Goal: Task Accomplishment & Management: Manage account settings

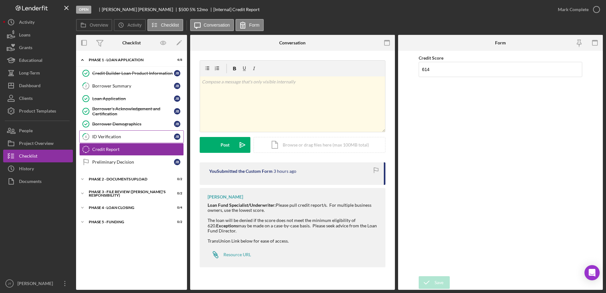
click at [150, 140] on link "6 ID Verification [PERSON_NAME]" at bounding box center [131, 136] width 105 height 13
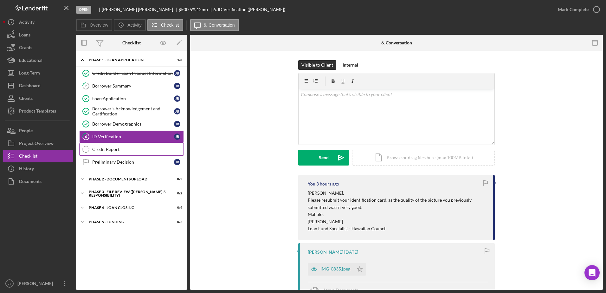
click at [105, 149] on div "Credit Report" at bounding box center [137, 149] width 91 height 5
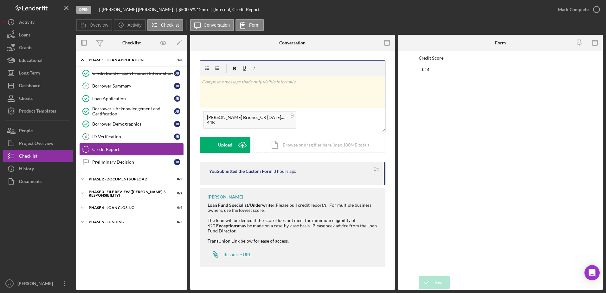
click at [235, 93] on div "v Color teal Color pink Remove color Add row above Add row below Add column bef…" at bounding box center [292, 91] width 185 height 31
click at [213, 90] on div "v Color teal Color pink Remove color Add row above Add row below Add column bef…" at bounding box center [292, 91] width 185 height 31
click at [228, 83] on p at bounding box center [293, 81] width 182 height 7
click at [208, 89] on p at bounding box center [293, 90] width 182 height 7
click at [230, 142] on button "Post Icon/icon-invite-send" at bounding box center [225, 145] width 51 height 16
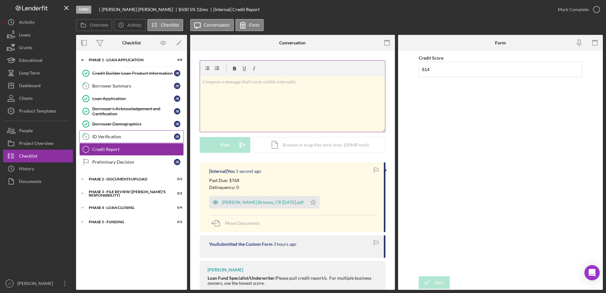
click at [134, 140] on link "6 ID Verification J B" at bounding box center [131, 136] width 105 height 13
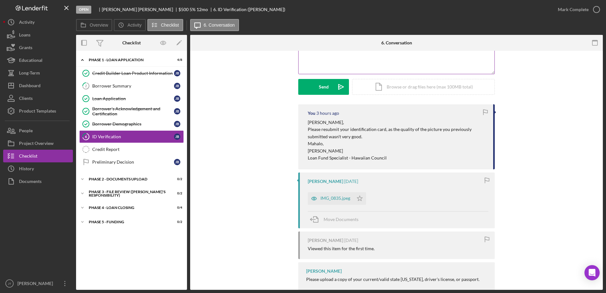
scroll to position [88, 0]
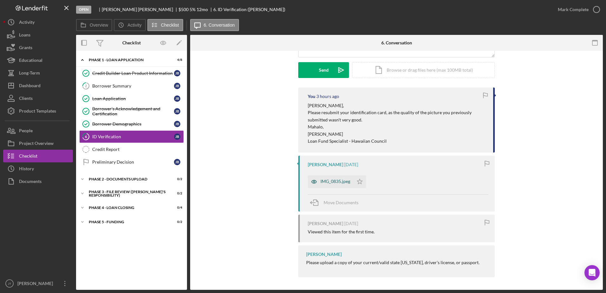
click at [336, 181] on div "IMG_0835.jpeg" at bounding box center [336, 181] width 30 height 5
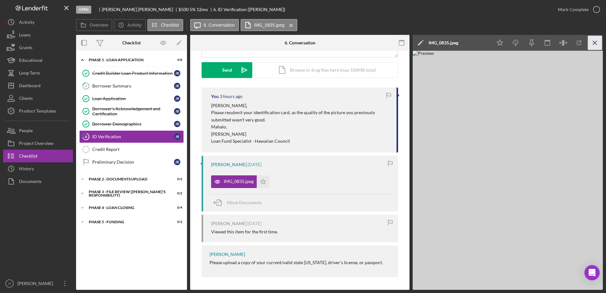
click at [598, 42] on icon "Icon/Menu Close" at bounding box center [595, 43] width 14 height 14
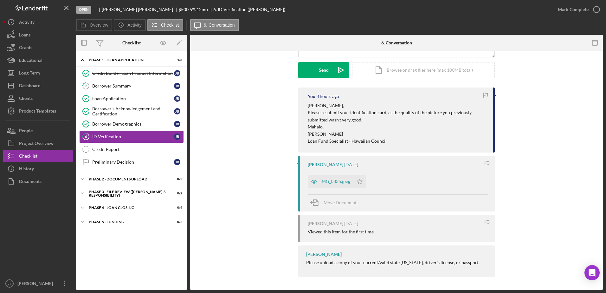
scroll to position [0, 0]
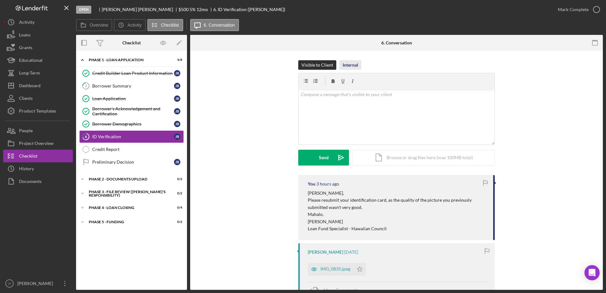
click at [349, 64] on div "Internal" at bounding box center [351, 65] width 16 height 10
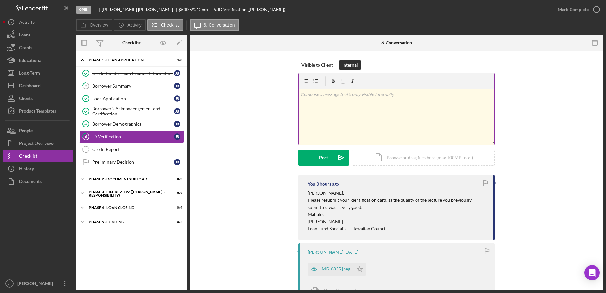
click at [338, 109] on div "v Color teal Color pink Remove color Add row above Add row below Add column bef…" at bounding box center [397, 117] width 196 height 56
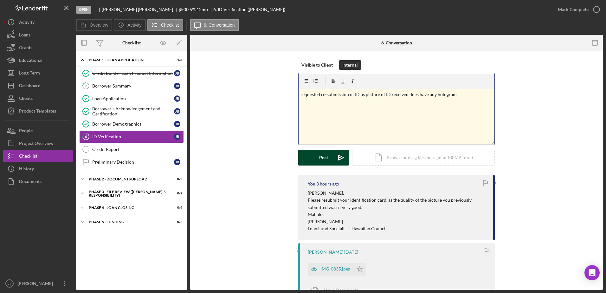
click at [325, 160] on div "Post" at bounding box center [323, 158] width 9 height 16
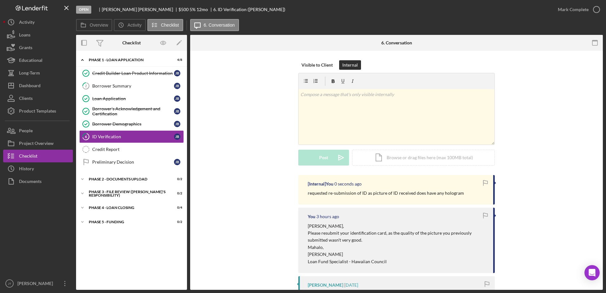
click at [259, 154] on div "Visible to Client Internal v Color teal Color pink Remove color Add row above A…" at bounding box center [397, 117] width 394 height 115
click at [36, 86] on div "Dashboard" at bounding box center [30, 86] width 22 height 14
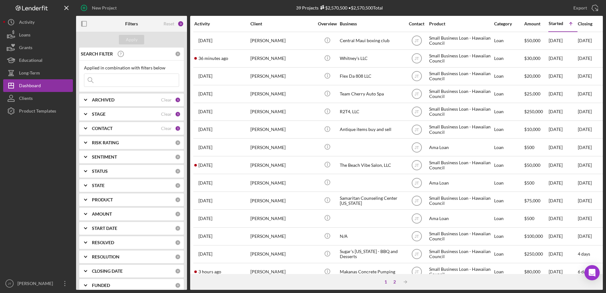
click at [393, 283] on div "2" at bounding box center [394, 281] width 9 height 5
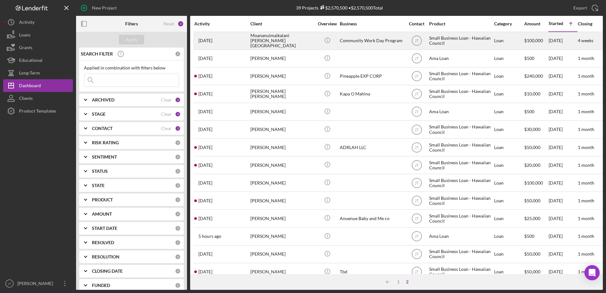
click at [270, 37] on div "Moananuimaikalani [PERSON_NAME][GEOGRAPHIC_DATA]" at bounding box center [282, 40] width 63 height 17
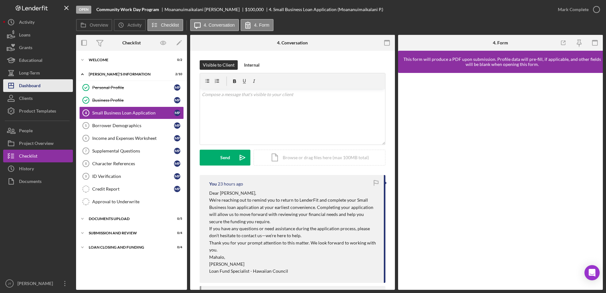
click at [40, 87] on div "Dashboard" at bounding box center [30, 86] width 22 height 14
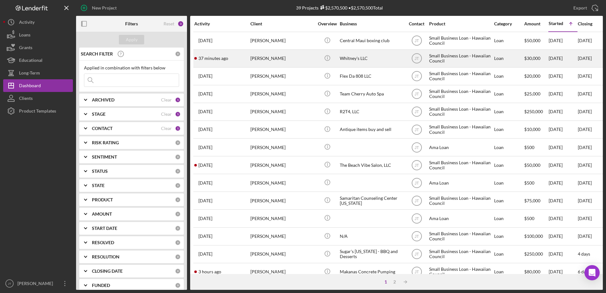
click at [259, 61] on div "[PERSON_NAME]" at bounding box center [282, 58] width 63 height 17
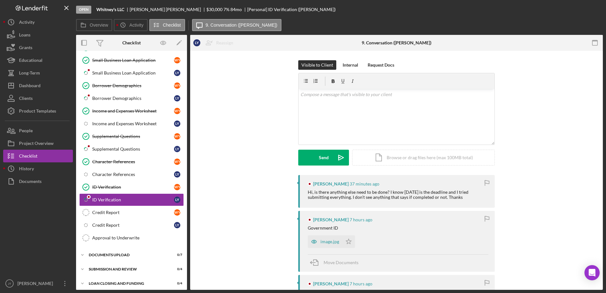
scroll to position [82, 0]
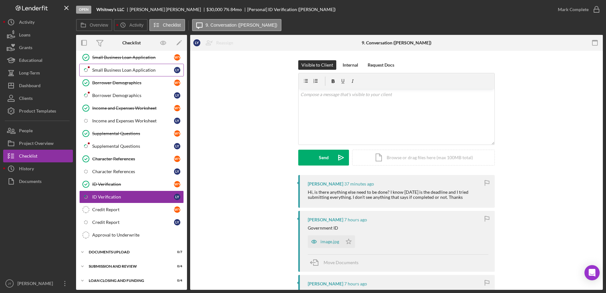
click at [146, 72] on div "Small Business Loan Application" at bounding box center [133, 70] width 82 height 5
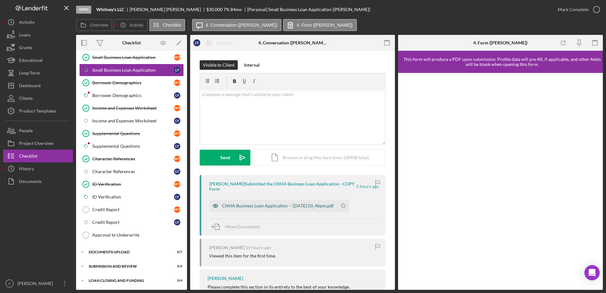
click at [313, 206] on div "CNHA Business Loan Application -- [DATE] 03_46pm.pdf" at bounding box center [278, 205] width 112 height 5
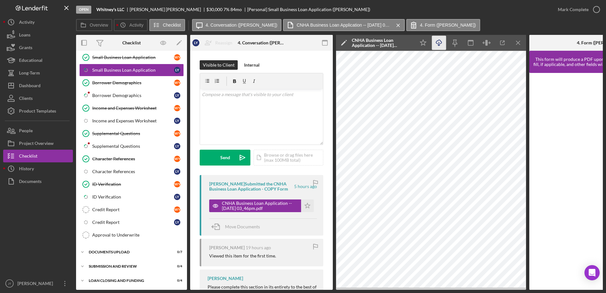
click at [437, 42] on icon "button" at bounding box center [438, 41] width 5 height 3
click at [307, 202] on icon "Icon/Star" at bounding box center [307, 206] width 13 height 13
click at [600, 10] on icon "button" at bounding box center [597, 10] width 16 height 16
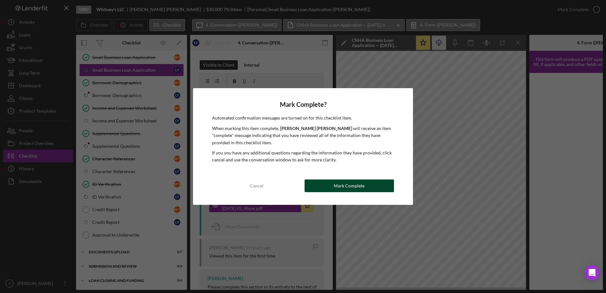
click at [357, 187] on div "Mark Complete" at bounding box center [349, 186] width 31 height 13
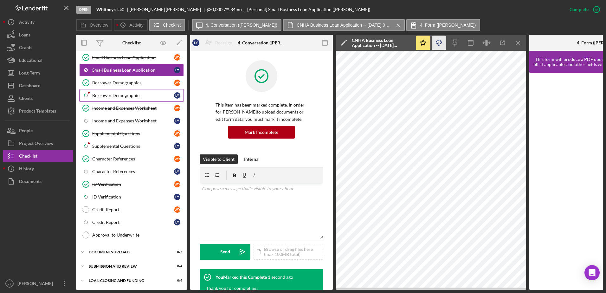
click at [148, 95] on div "Borrower Demographics" at bounding box center [133, 95] width 82 height 5
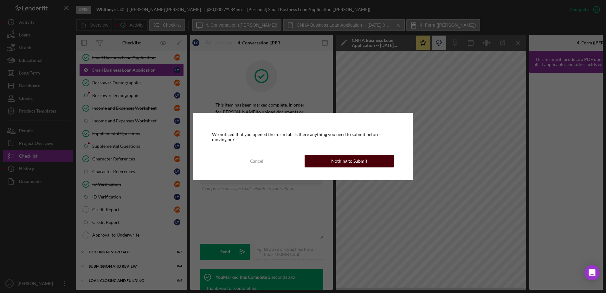
click at [328, 163] on button "Nothing to Submit" at bounding box center [349, 161] width 89 height 13
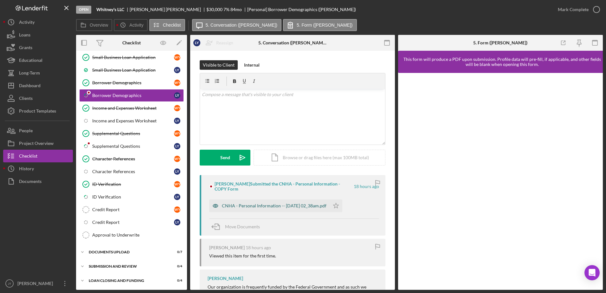
click at [281, 208] on div "CNHA - Personal Information -- [DATE] 02_38am.pdf" at bounding box center [274, 205] width 105 height 5
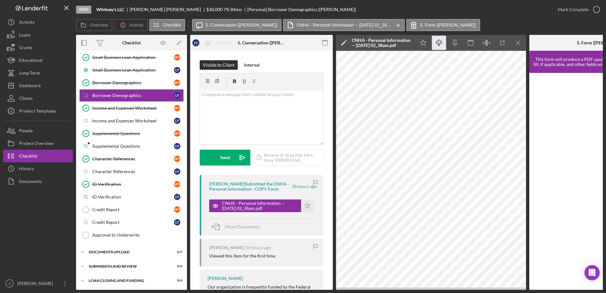
click at [442, 42] on icon "button" at bounding box center [438, 41] width 5 height 3
click at [424, 46] on icon "Icon/Star" at bounding box center [423, 43] width 14 height 14
click at [597, 11] on icon "button" at bounding box center [597, 10] width 16 height 16
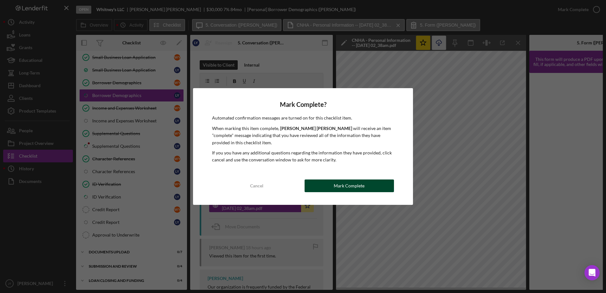
click at [367, 185] on button "Mark Complete" at bounding box center [349, 186] width 89 height 13
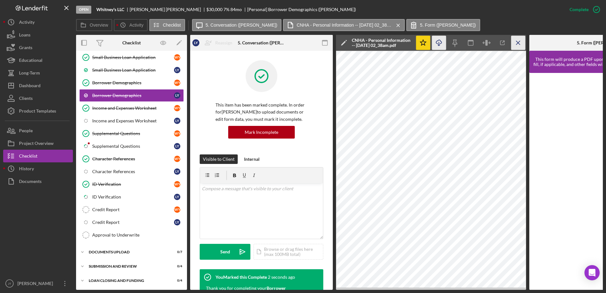
click at [518, 46] on icon "Icon/Menu Close" at bounding box center [519, 43] width 14 height 14
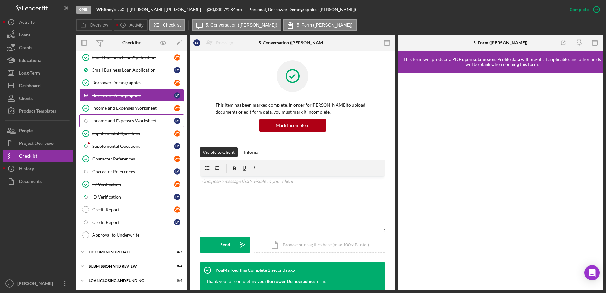
click at [140, 121] on div "Income and Expenses Worksheet" at bounding box center [133, 120] width 82 height 5
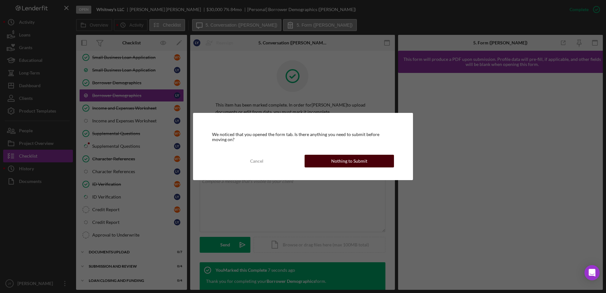
click at [323, 161] on button "Nothing to Submit" at bounding box center [349, 161] width 89 height 13
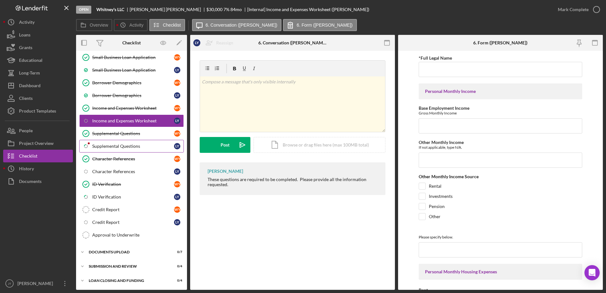
click at [122, 149] on div "Supplemental Questions" at bounding box center [133, 146] width 82 height 5
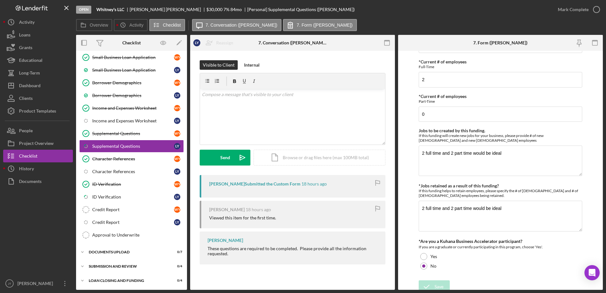
scroll to position [385, 0]
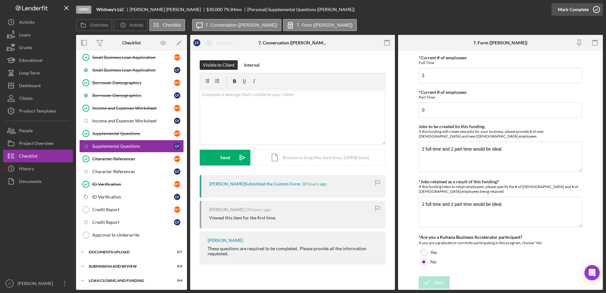
click at [596, 10] on icon "button" at bounding box center [597, 10] width 16 height 16
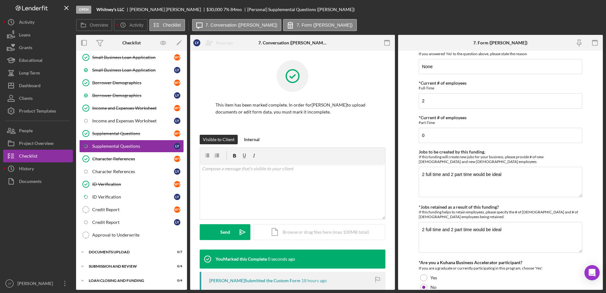
scroll to position [410, 0]
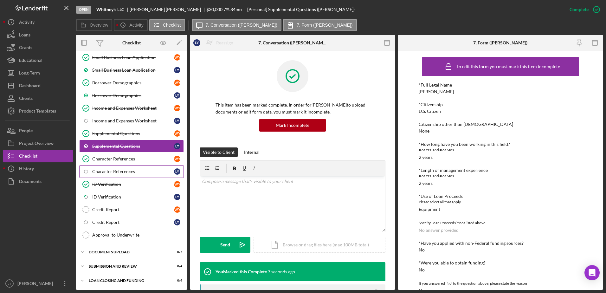
click at [138, 173] on div "Character References" at bounding box center [133, 171] width 82 height 5
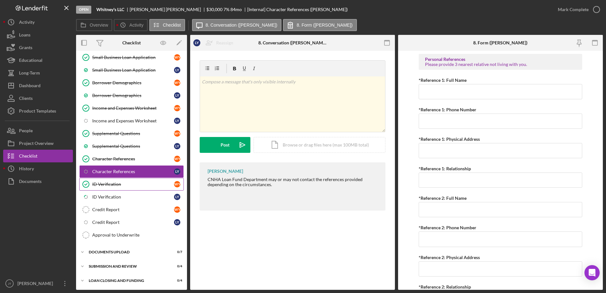
click at [119, 186] on div "ID Verification" at bounding box center [133, 184] width 82 height 5
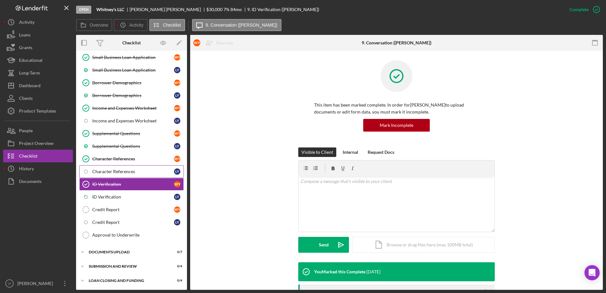
click at [125, 176] on link "Icon/Checklist Item Sub Internal Character References L Y" at bounding box center [131, 171] width 105 height 13
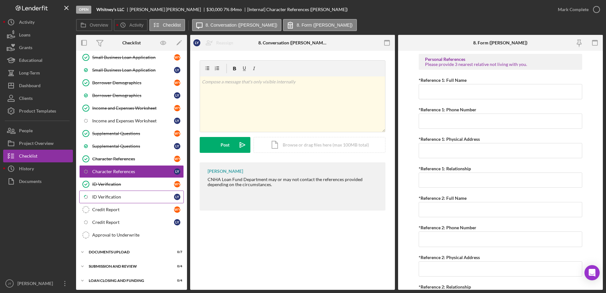
click at [118, 200] on link "Icon/Checklist Item Sub Partial ID Verification L Y" at bounding box center [131, 197] width 105 height 13
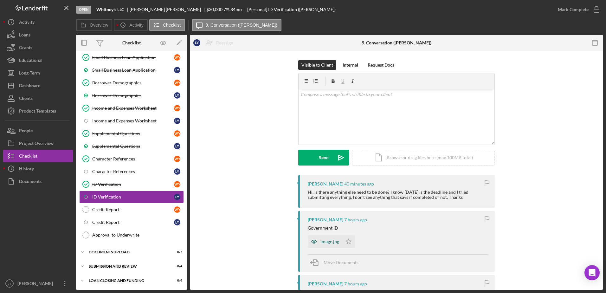
click at [332, 245] on div "image.jpg" at bounding box center [325, 241] width 35 height 13
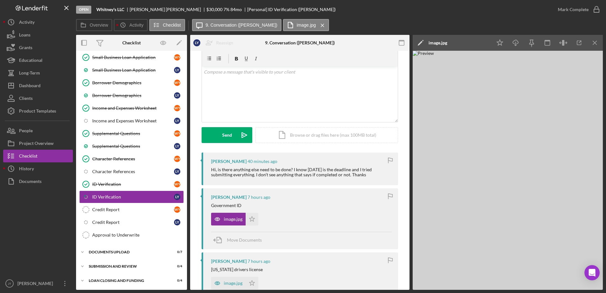
scroll to position [63, 0]
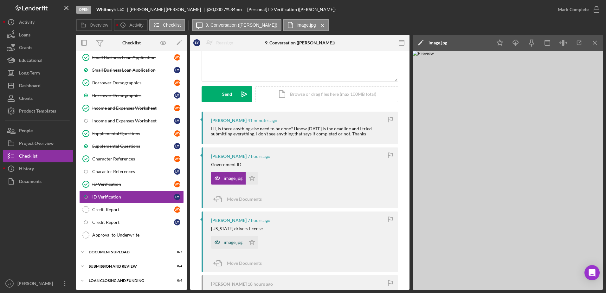
click at [234, 244] on div "image.jpg" at bounding box center [233, 242] width 19 height 5
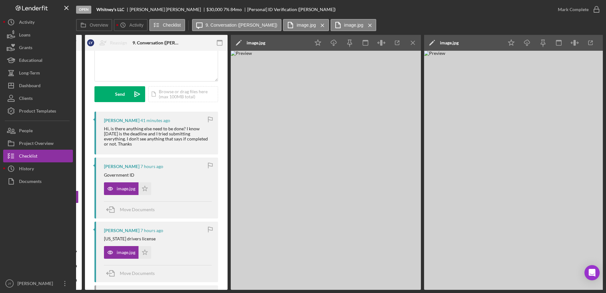
scroll to position [0, 117]
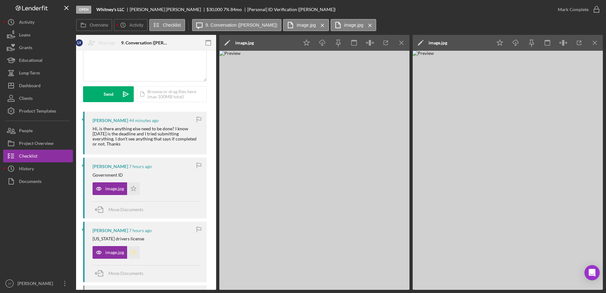
click at [136, 254] on icon "Icon/Star" at bounding box center [133, 252] width 13 height 13
click at [133, 190] on polygon "button" at bounding box center [133, 188] width 5 height 5
click at [595, 10] on icon "button" at bounding box center [597, 10] width 16 height 16
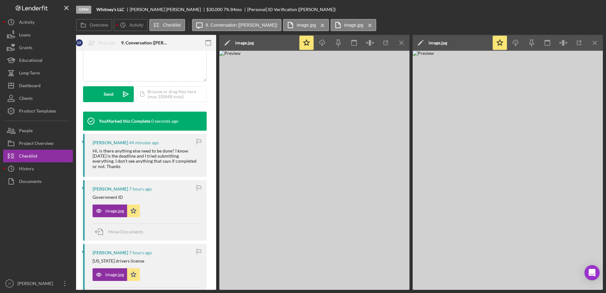
scroll to position [158, 0]
click at [40, 156] on button "Checklist" at bounding box center [38, 156] width 70 height 13
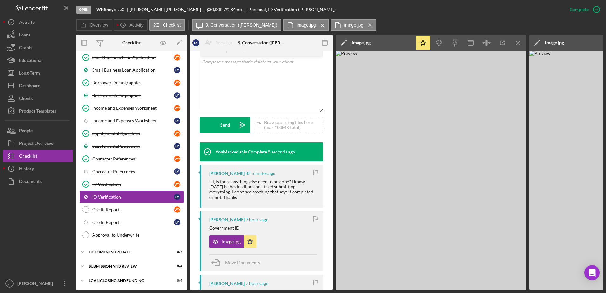
scroll to position [222, 0]
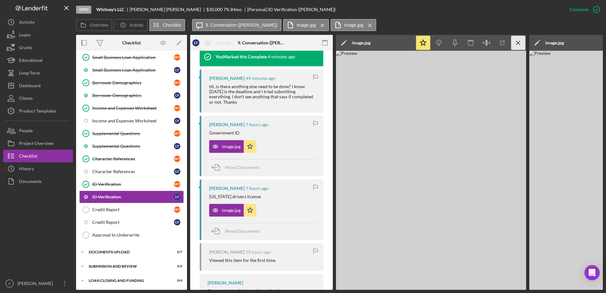
click at [518, 43] on icon "Icon/Menu Close" at bounding box center [519, 43] width 14 height 14
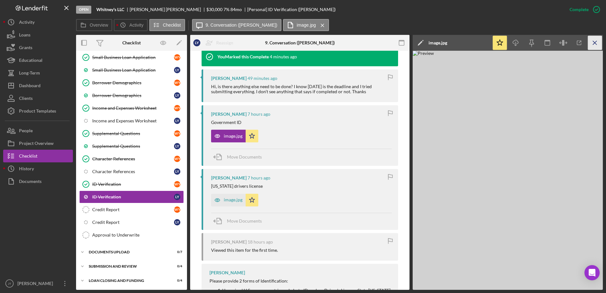
click at [596, 48] on icon "Icon/Menu Close" at bounding box center [595, 43] width 14 height 14
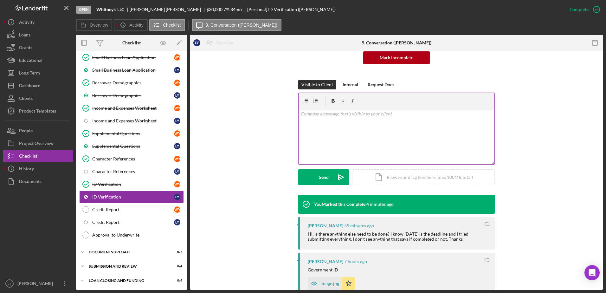
scroll to position [56, 0]
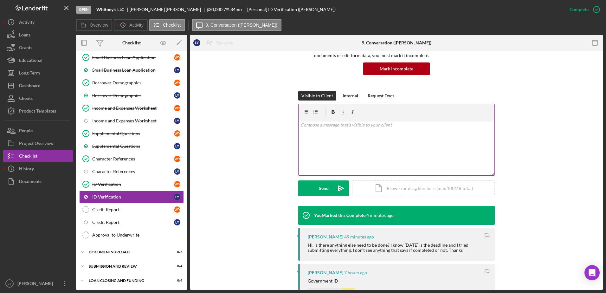
click at [334, 132] on div "v Color teal Color pink Remove color Add row above Add row below Add column bef…" at bounding box center [397, 148] width 196 height 56
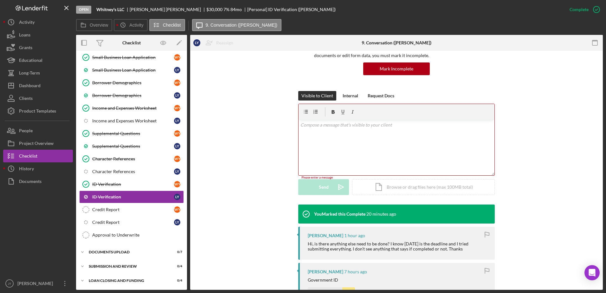
click at [310, 129] on div "v Color teal Color pink Remove color Add row above Add row below Add column bef…" at bounding box center [397, 148] width 196 height 56
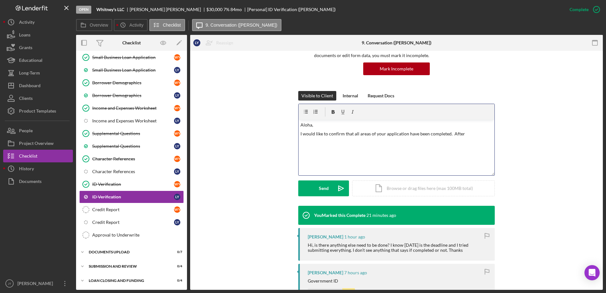
click at [464, 134] on p "I would like to confirm that all areas of your application have been completed.…" at bounding box center [397, 133] width 193 height 7
click at [338, 141] on p "I would like to confirm that all areas of your application have been completed.…" at bounding box center [397, 137] width 193 height 14
click at [389, 142] on p "I would like to confirm that all areas of your application have been completed.…" at bounding box center [397, 137] width 193 height 14
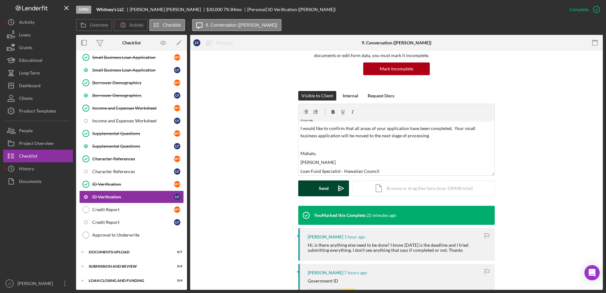
click at [330, 193] on button "Send Icon/icon-invite-send" at bounding box center [323, 188] width 51 height 16
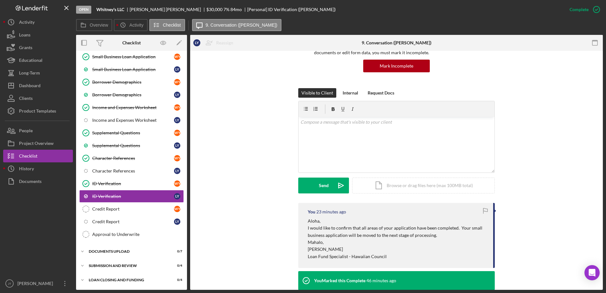
scroll to position [63, 0]
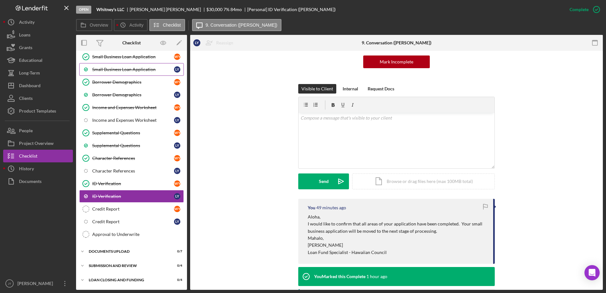
click at [141, 71] on div "Small Business Loan Application" at bounding box center [133, 69] width 82 height 5
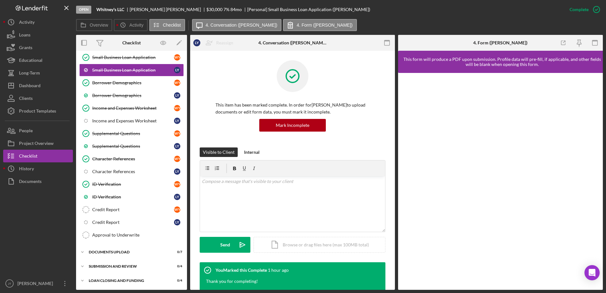
scroll to position [83, 0]
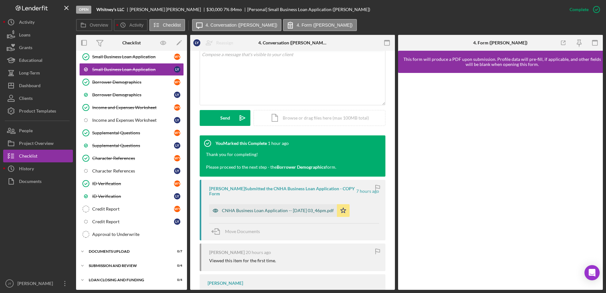
click at [291, 210] on div "CNHA Business Loan Application -- [DATE] 03_46pm.pdf" at bounding box center [278, 210] width 112 height 5
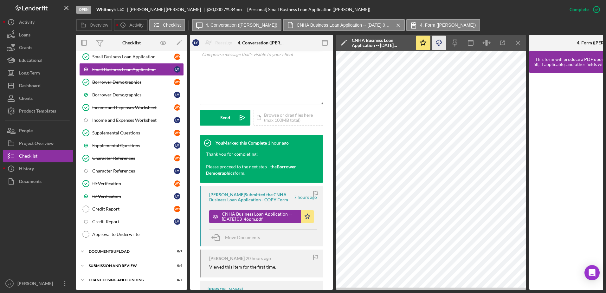
click at [439, 44] on line "button" at bounding box center [439, 43] width 0 height 3
click at [142, 85] on link "Borrower Demographics Borrower Demographics W Y" at bounding box center [131, 82] width 105 height 13
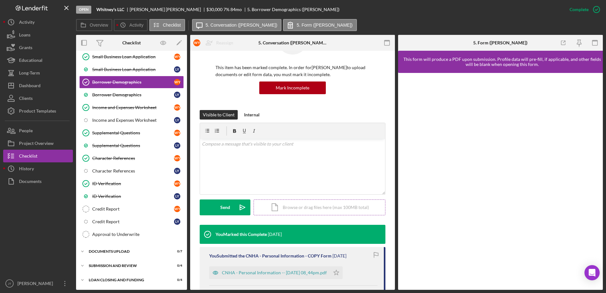
scroll to position [95, 0]
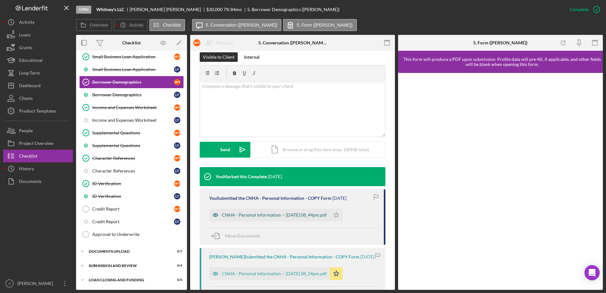
click at [265, 215] on div "CNHA - Personal Information -- [DATE] 08_44pm.pdf" at bounding box center [274, 215] width 105 height 5
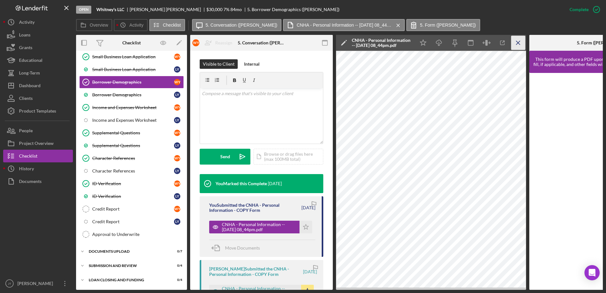
click at [516, 43] on icon "Icon/Menu Close" at bounding box center [519, 43] width 14 height 14
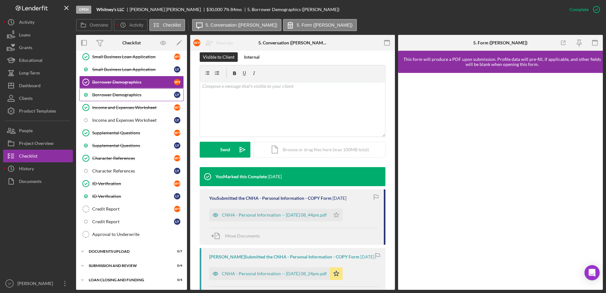
click at [132, 94] on div "Borrower Demographics" at bounding box center [133, 94] width 82 height 5
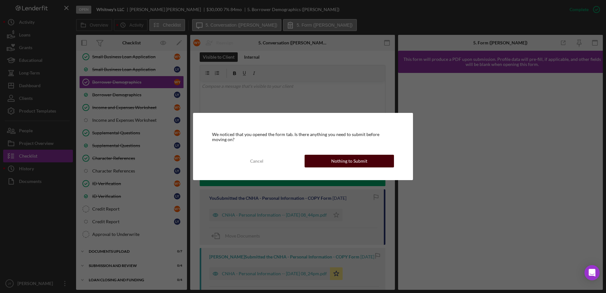
click at [349, 165] on div "Nothing to Submit" at bounding box center [349, 161] width 36 height 13
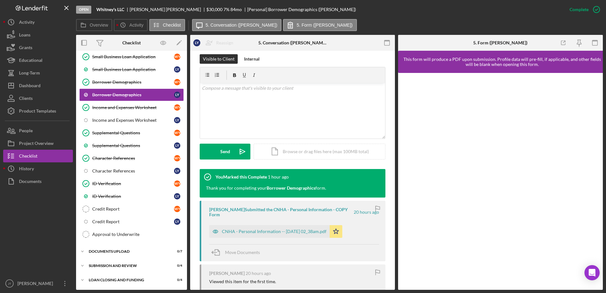
scroll to position [95, 0]
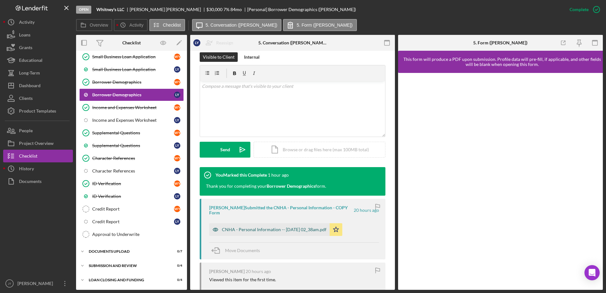
click at [282, 229] on div "CNHA - Personal Information -- [DATE] 02_38am.pdf" at bounding box center [274, 229] width 105 height 5
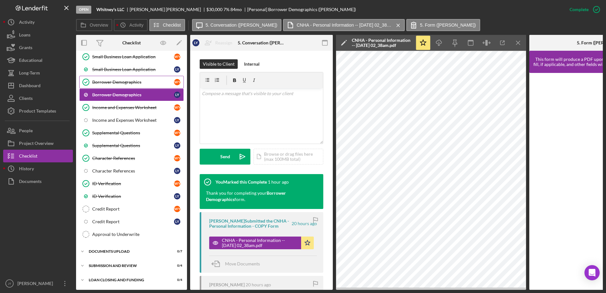
click at [123, 81] on div "Borrower Demographics" at bounding box center [133, 82] width 82 height 5
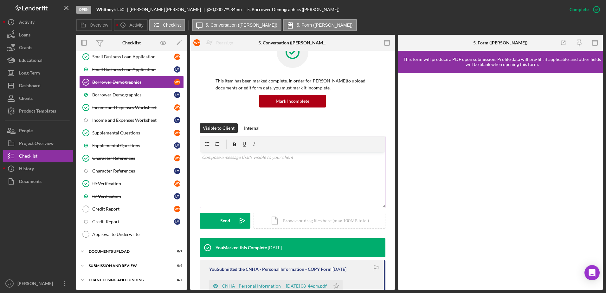
scroll to position [95, 0]
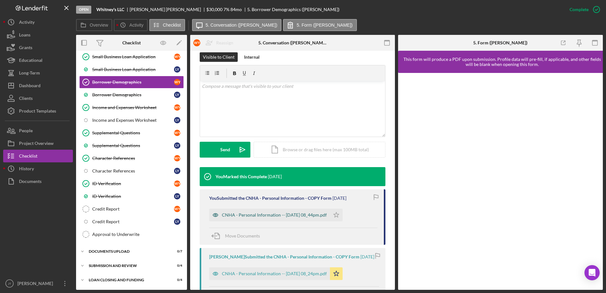
click at [260, 217] on div "CNHA - Personal Information -- [DATE] 08_44pm.pdf" at bounding box center [274, 215] width 105 height 5
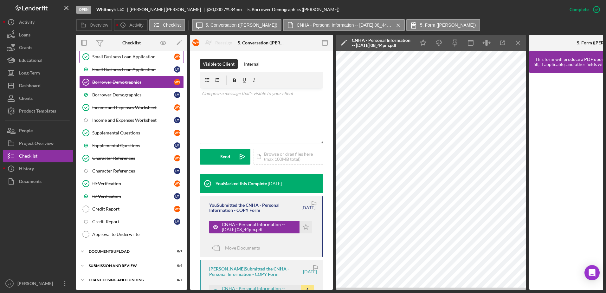
click at [153, 56] on div "Small Business Loan Application" at bounding box center [133, 56] width 82 height 5
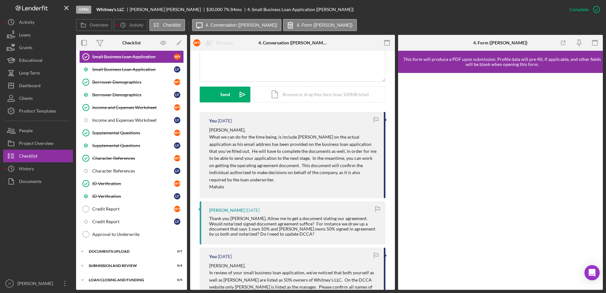
scroll to position [159, 0]
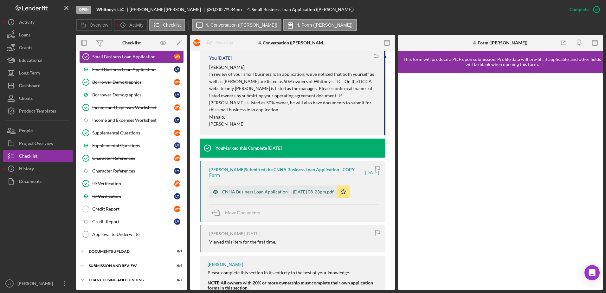
click at [302, 189] on div "CNHA Business Loan Application -- [DATE] 08_23pm.pdf" at bounding box center [278, 191] width 112 height 5
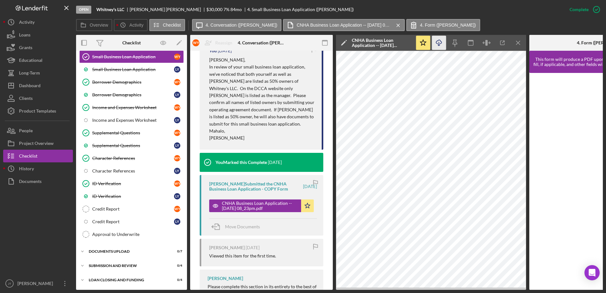
click at [440, 42] on icon "Icon/Download" at bounding box center [439, 43] width 14 height 14
click at [141, 210] on div "Credit Report" at bounding box center [133, 208] width 82 height 5
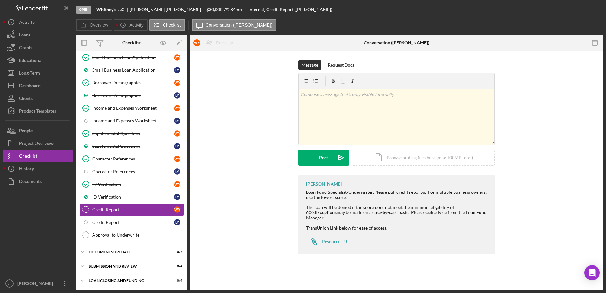
scroll to position [83, 0]
click at [344, 105] on div "v Color teal Color pink Remove color Add row above Add row below Add column bef…" at bounding box center [397, 117] width 196 height 56
click at [310, 108] on div "v Color teal Color pink Remove color Add row above Add row below Add column bef…" at bounding box center [397, 117] width 196 height 56
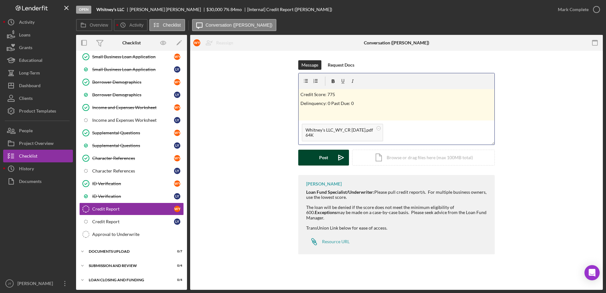
click at [313, 156] on button "Post Icon/icon-invite-send" at bounding box center [323, 158] width 51 height 16
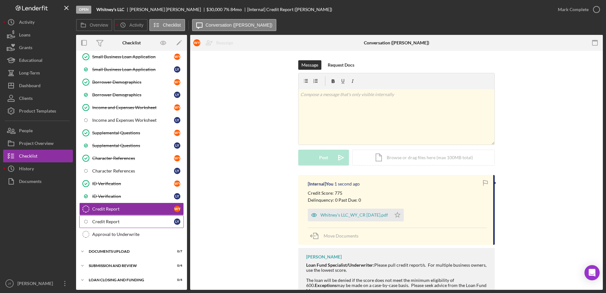
click at [140, 223] on div "Credit Report" at bounding box center [133, 221] width 82 height 5
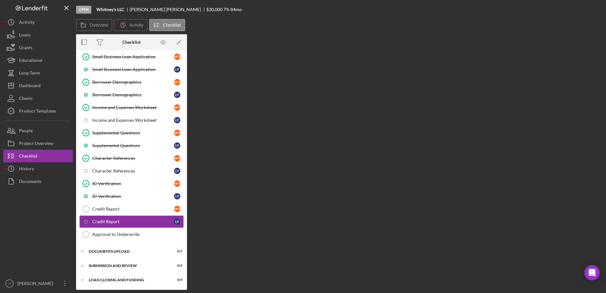
scroll to position [83, 0]
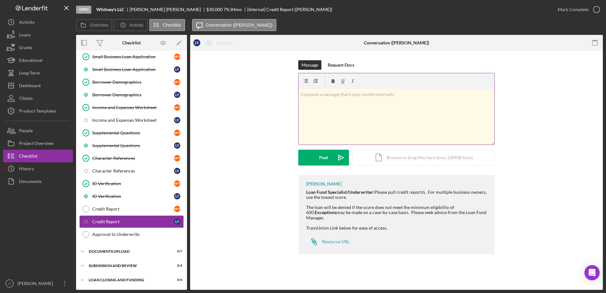
click at [346, 101] on div "v Color teal Color pink Remove color Add row above Add row below Add column bef…" at bounding box center [397, 117] width 196 height 56
click at [310, 104] on p at bounding box center [397, 103] width 193 height 7
click at [344, 160] on icon "Icon/icon-invite-send" at bounding box center [341, 158] width 16 height 16
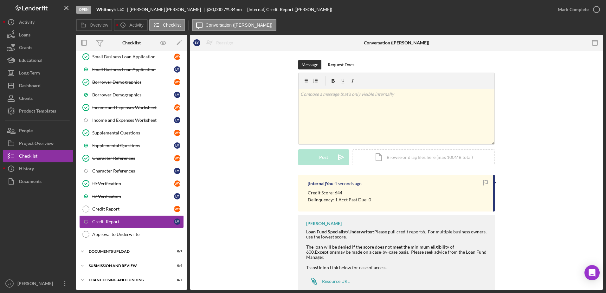
scroll to position [0, 0]
click at [43, 133] on button "People" at bounding box center [38, 130] width 70 height 13
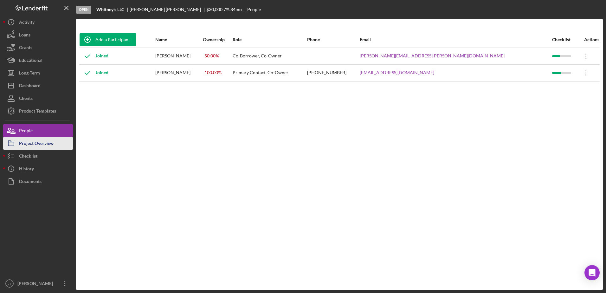
click at [53, 143] on div "Project Overview" at bounding box center [36, 144] width 35 height 14
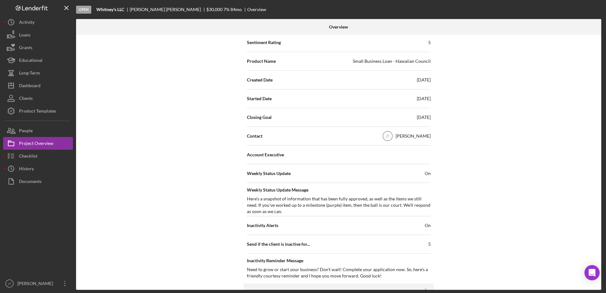
scroll to position [59, 0]
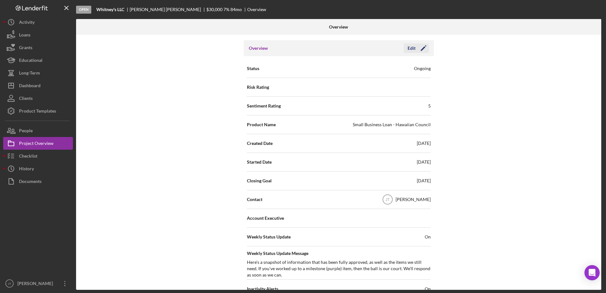
click at [423, 44] on icon "Icon/Edit" at bounding box center [424, 48] width 16 height 16
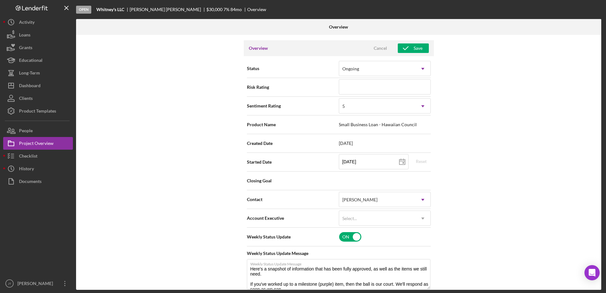
scroll to position [91, 0]
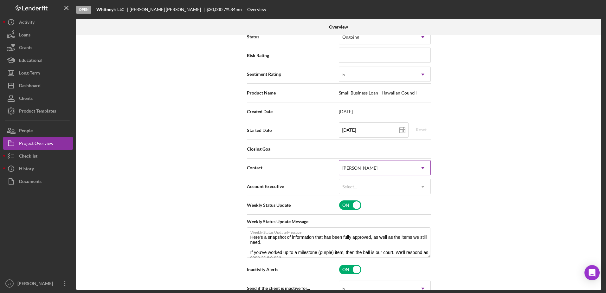
click at [417, 166] on icon "Icon/Dropdown Arrow" at bounding box center [423, 168] width 15 height 15
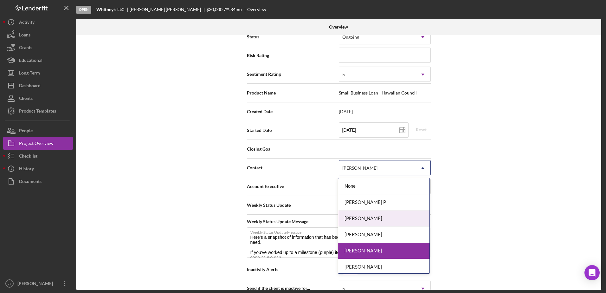
click at [396, 221] on div "[PERSON_NAME]" at bounding box center [383, 219] width 91 height 16
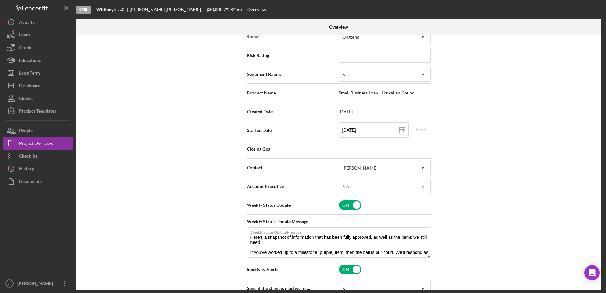
scroll to position [0, 0]
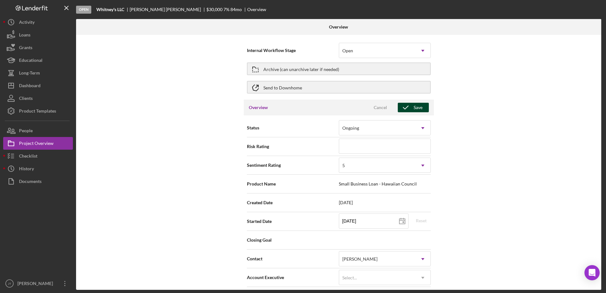
click at [416, 111] on div "Save" at bounding box center [418, 108] width 9 height 10
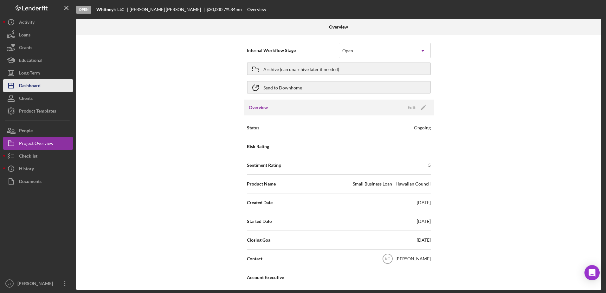
click at [44, 88] on button "Icon/Dashboard Dashboard" at bounding box center [38, 85] width 70 height 13
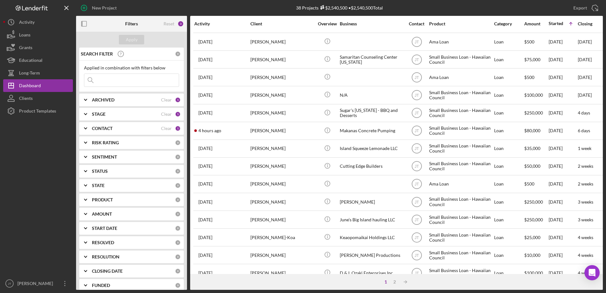
scroll to position [127, 0]
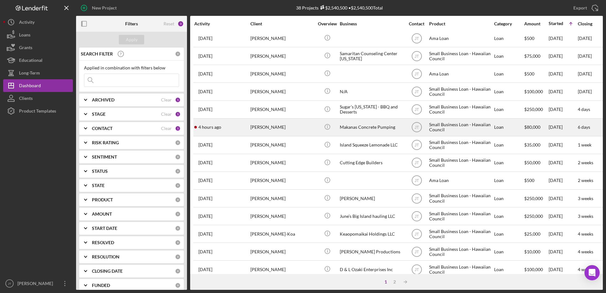
click at [268, 128] on div "[PERSON_NAME]" at bounding box center [282, 127] width 63 height 17
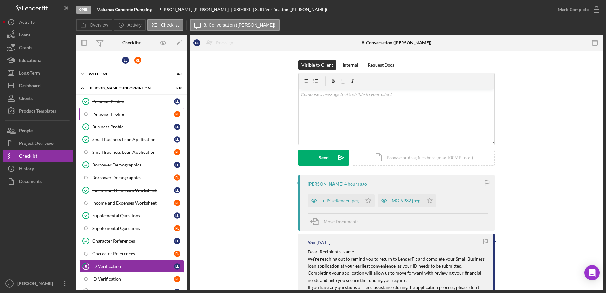
click at [146, 114] on div "Personal Profile" at bounding box center [133, 114] width 82 height 5
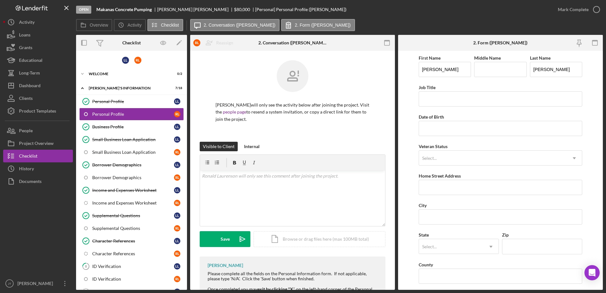
click at [215, 74] on div "[PERSON_NAME] will only see the activity below after joining the project. Visit…" at bounding box center [293, 101] width 186 height 82
